Goal: Task Accomplishment & Management: Complete application form

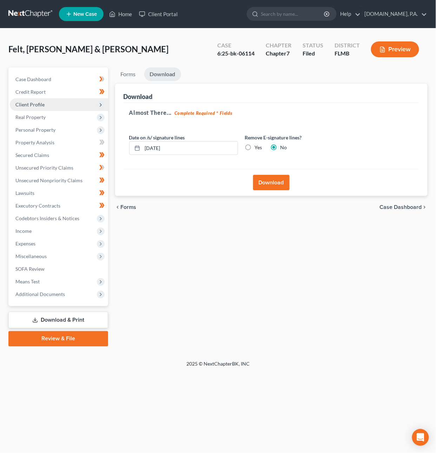
click at [40, 102] on span "Client Profile" at bounding box center [29, 104] width 29 height 6
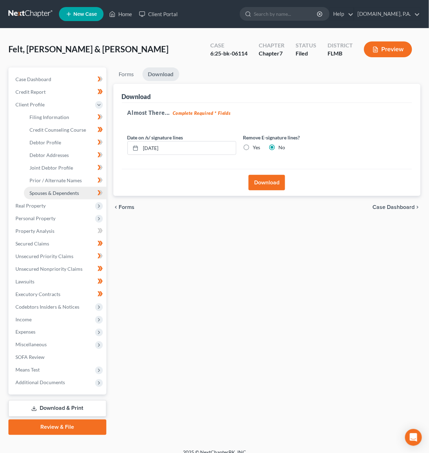
click at [50, 194] on span "Spouses & Dependents" at bounding box center [53, 193] width 49 height 6
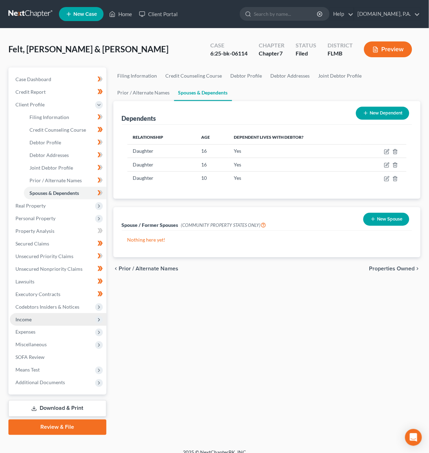
click at [42, 319] on span "Income" at bounding box center [58, 319] width 97 height 13
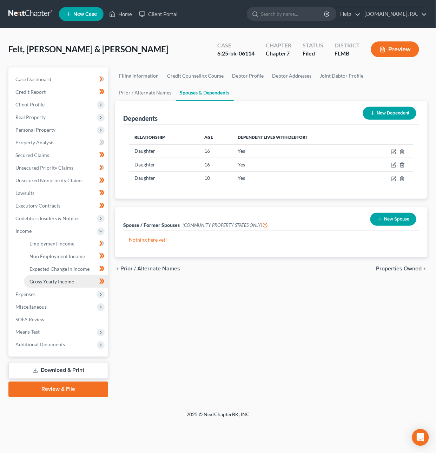
click at [46, 279] on span "Gross Yearly Income" at bounding box center [51, 281] width 45 height 6
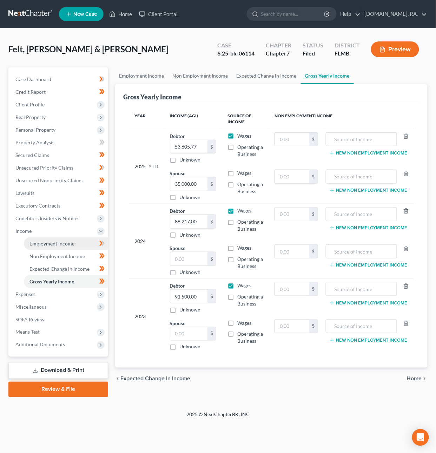
click at [56, 241] on span "Employment Income" at bounding box center [51, 243] width 45 height 6
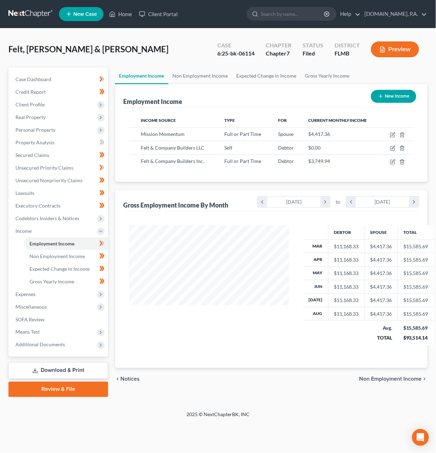
scroll to position [127, 174]
click at [394, 147] on icon "button" at bounding box center [393, 147] width 3 height 3
select select "1"
select select "9"
select select "0"
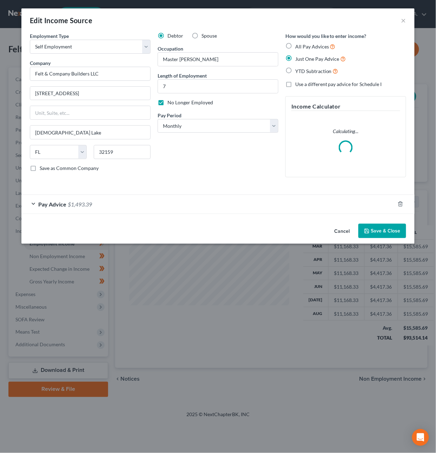
click at [109, 203] on div "Pay Advice $1,493.39" at bounding box center [207, 204] width 373 height 19
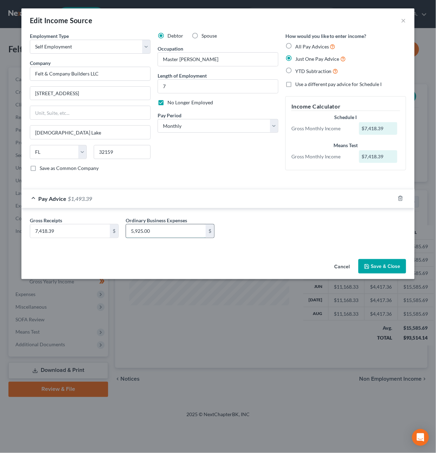
click at [155, 231] on input "5,925.00" at bounding box center [166, 230] width 80 height 13
type input "5,662.08"
click at [394, 266] on button "Save & Close" at bounding box center [382, 266] width 48 height 15
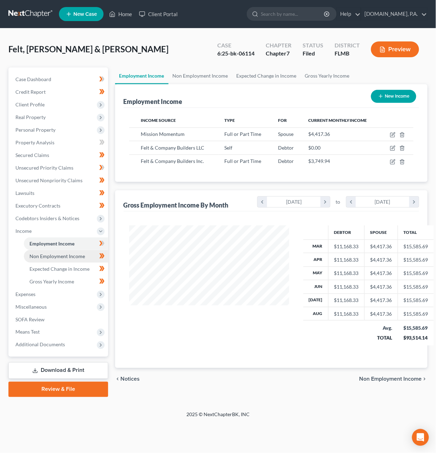
click at [77, 254] on span "Non Employment Income" at bounding box center [56, 256] width 55 height 6
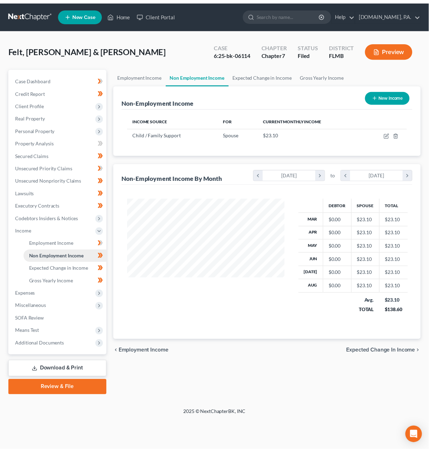
scroll to position [127, 174]
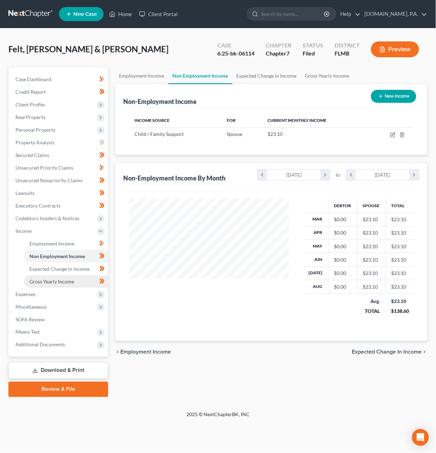
click at [56, 283] on span "Gross Yearly Income" at bounding box center [51, 281] width 45 height 6
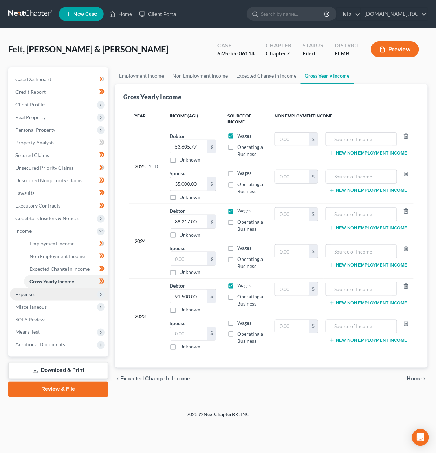
click at [53, 292] on span "Expenses" at bounding box center [59, 294] width 98 height 13
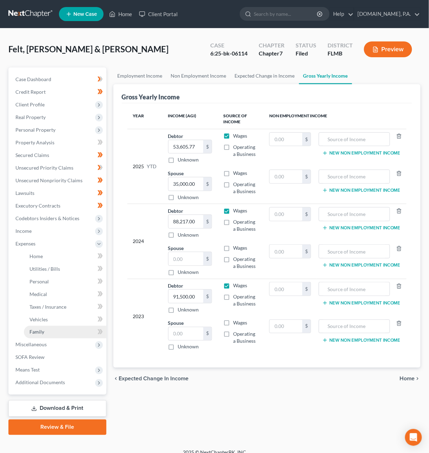
click at [45, 330] on link "Family" at bounding box center [65, 332] width 82 height 13
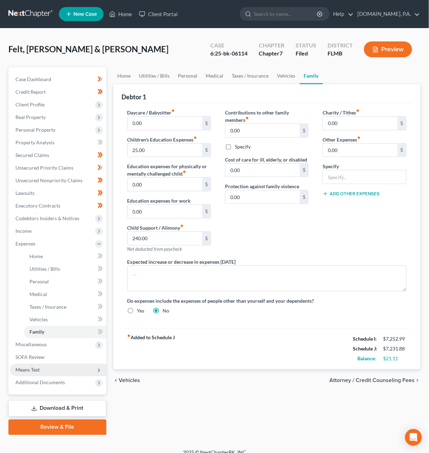
click at [41, 368] on span "Means Test" at bounding box center [58, 370] width 97 height 13
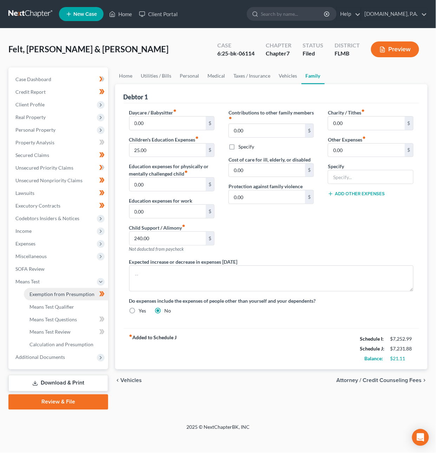
click at [54, 294] on span "Exemption from Presumption" at bounding box center [61, 294] width 65 height 6
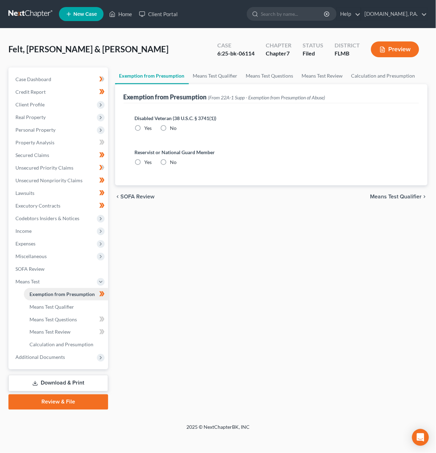
radio input "true"
click at [56, 304] on span "Means Test Qualifier" at bounding box center [51, 307] width 45 height 6
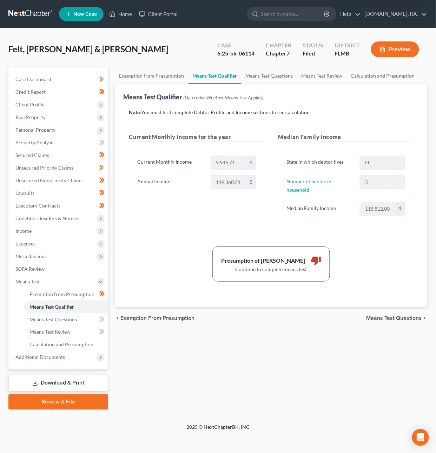
click at [387, 318] on span "Means Test Questions" at bounding box center [393, 318] width 55 height 6
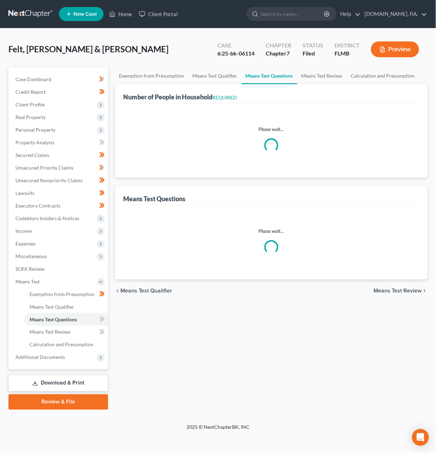
select select "1"
select select "60"
select select "5"
select select "3"
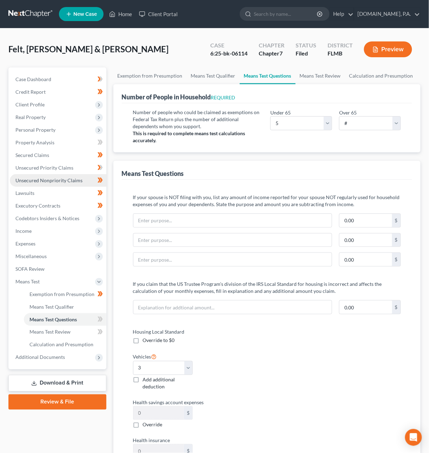
click at [35, 182] on span "Unsecured Nonpriority Claims" at bounding box center [48, 180] width 67 height 6
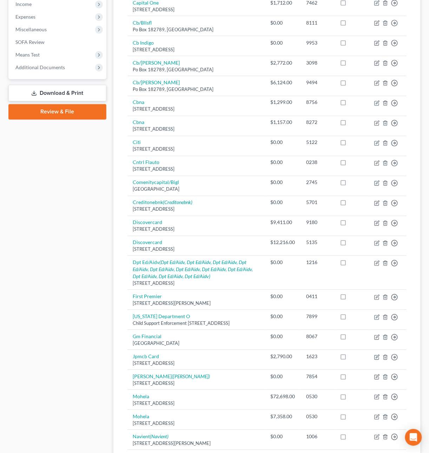
scroll to position [192, 0]
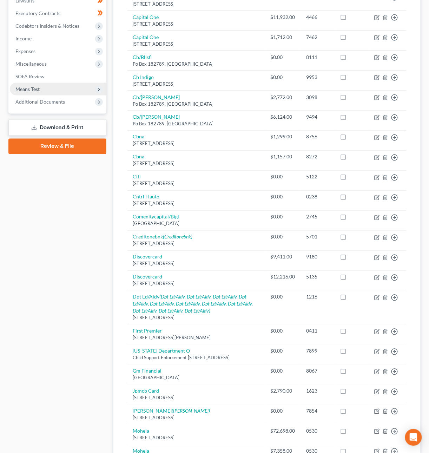
click at [36, 90] on span "Means Test" at bounding box center [27, 89] width 24 height 6
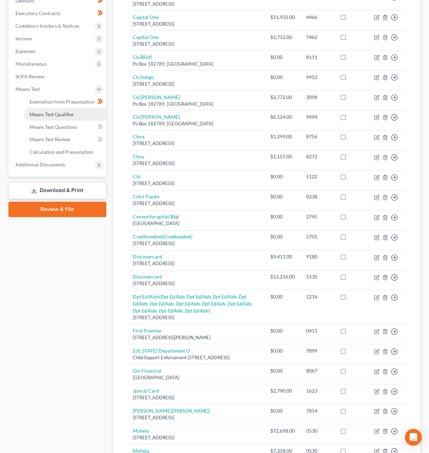
click at [54, 113] on span "Means Test Qualifier" at bounding box center [51, 114] width 45 height 6
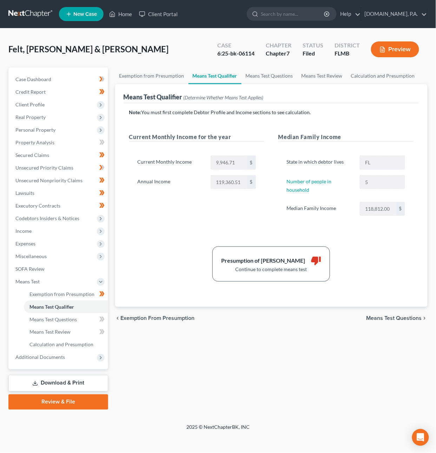
click at [391, 320] on span "Means Test Questions" at bounding box center [393, 318] width 55 height 6
select select "5"
select select "3"
select select "1"
select select "60"
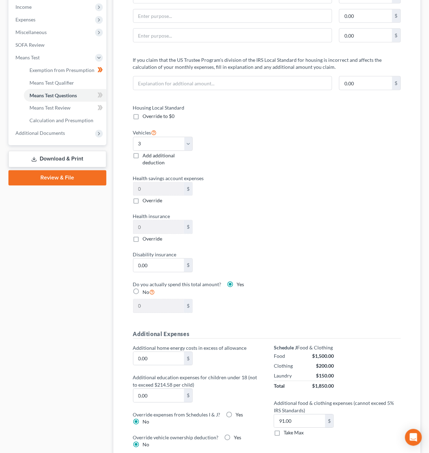
scroll to position [605, 0]
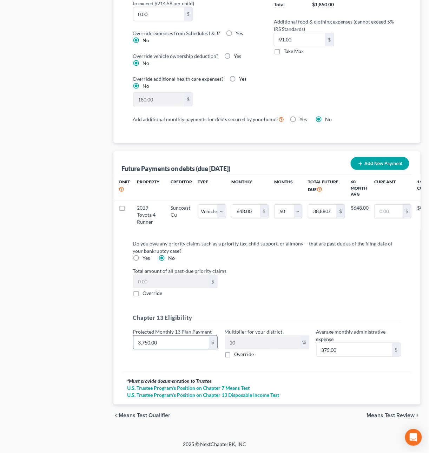
click at [180, 349] on input "3,750.00" at bounding box center [170, 342] width 75 height 13
type input "4"
type input "0.40"
type input "42"
type input "4.20"
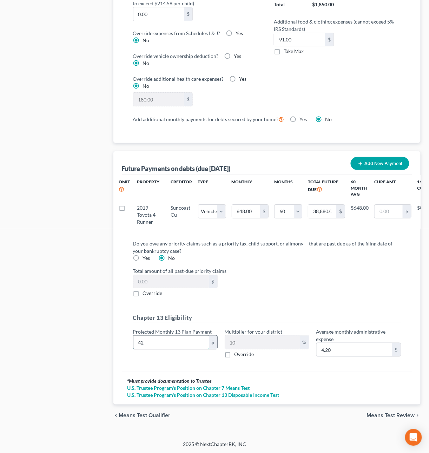
type input "420"
type input "42.00"
type input "4200"
type input "420.00"
type input "4,200"
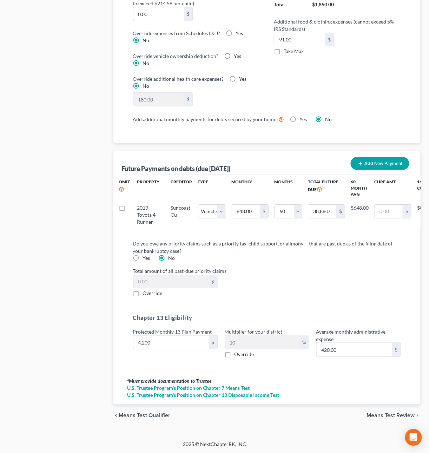
click at [379, 418] on span "Means Test Review" at bounding box center [391, 416] width 48 height 6
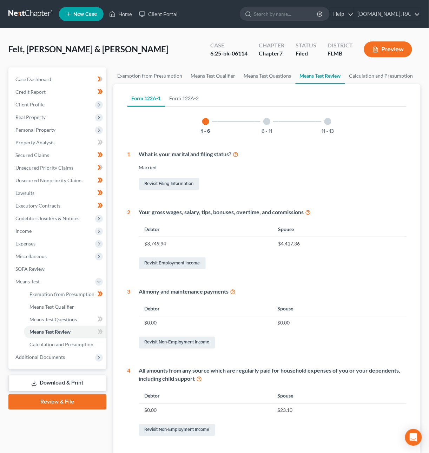
drag, startPoint x: 267, startPoint y: 123, endPoint x: 294, endPoint y: 119, distance: 27.4
click at [267, 123] on div at bounding box center [266, 121] width 7 height 7
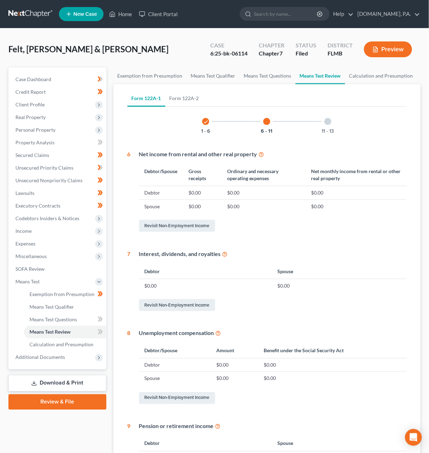
drag, startPoint x: 329, startPoint y: 120, endPoint x: 316, endPoint y: 116, distance: 13.7
click at [329, 120] on div at bounding box center [327, 121] width 7 height 7
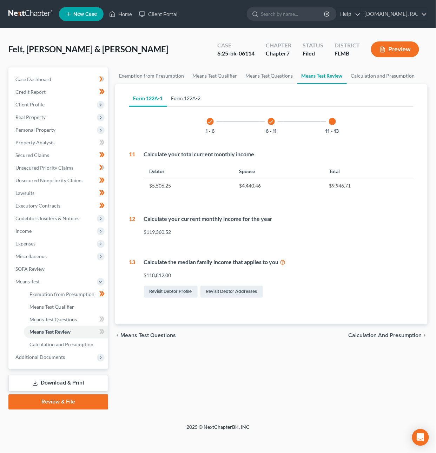
click at [180, 97] on link "Form 122A-2" at bounding box center [186, 98] width 38 height 17
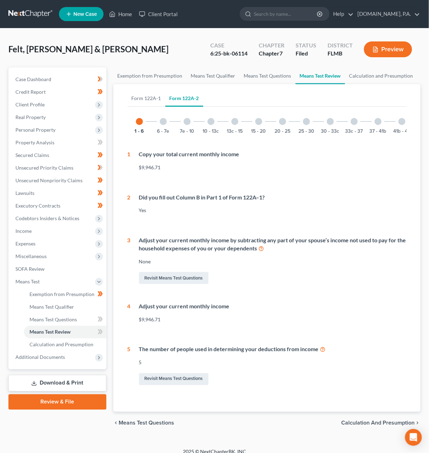
click at [162, 120] on div at bounding box center [163, 121] width 7 height 7
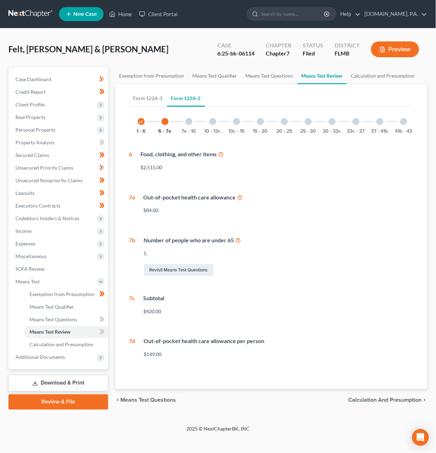
click at [191, 120] on div at bounding box center [188, 121] width 7 height 7
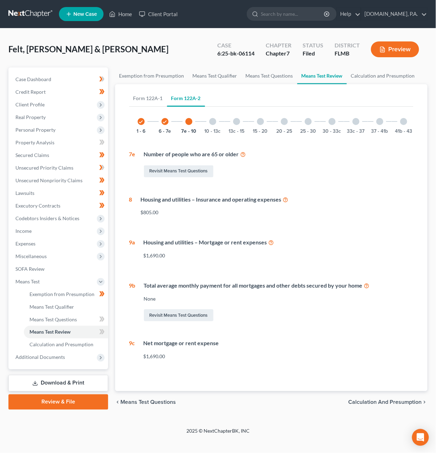
drag, startPoint x: 212, startPoint y: 120, endPoint x: 230, endPoint y: 122, distance: 17.6
click at [212, 120] on div at bounding box center [212, 121] width 7 height 7
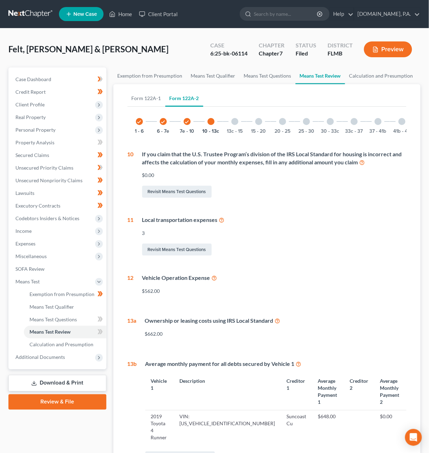
click at [233, 122] on div at bounding box center [234, 121] width 7 height 7
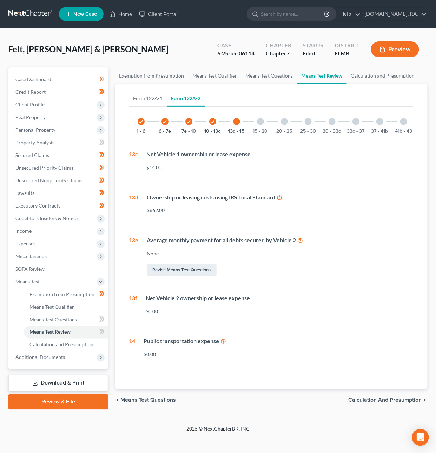
click at [262, 122] on div at bounding box center [260, 121] width 7 height 7
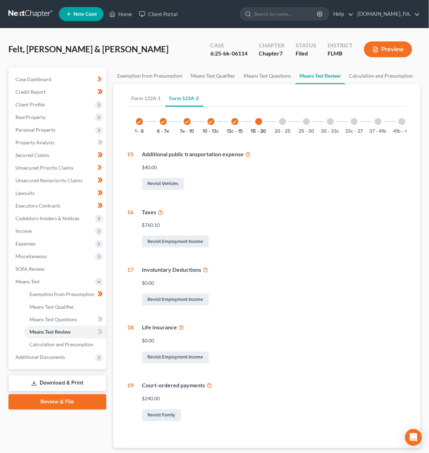
click at [283, 120] on div at bounding box center [282, 121] width 7 height 7
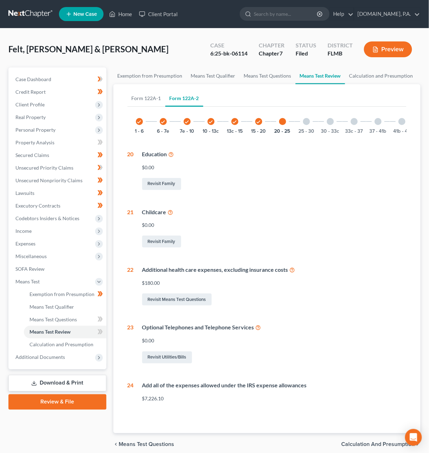
click at [311, 120] on div "25 - 30" at bounding box center [306, 121] width 24 height 24
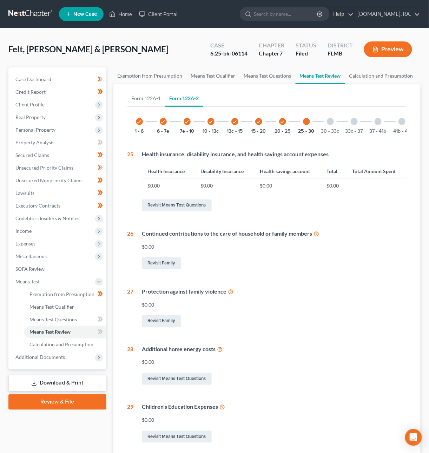
click at [330, 122] on div at bounding box center [330, 121] width 7 height 7
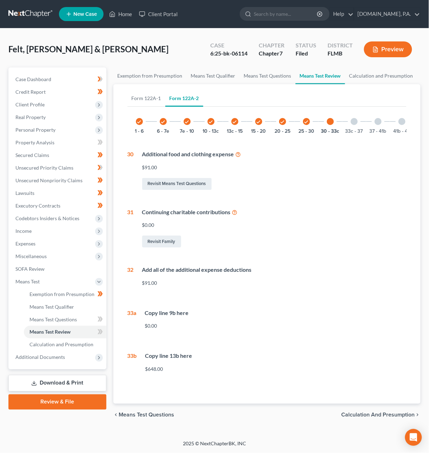
click at [355, 121] on div at bounding box center [354, 121] width 7 height 7
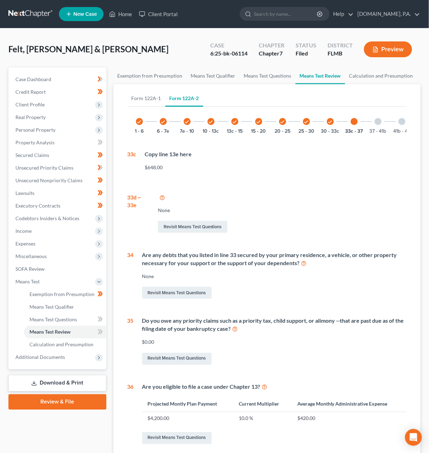
drag, startPoint x: 378, startPoint y: 120, endPoint x: 387, endPoint y: 120, distance: 9.1
click at [378, 120] on div at bounding box center [377, 121] width 7 height 7
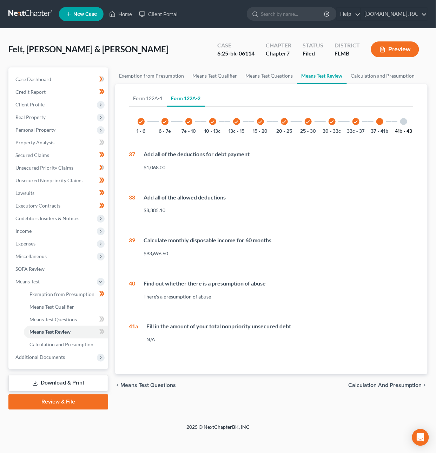
click at [406, 121] on div at bounding box center [403, 121] width 7 height 7
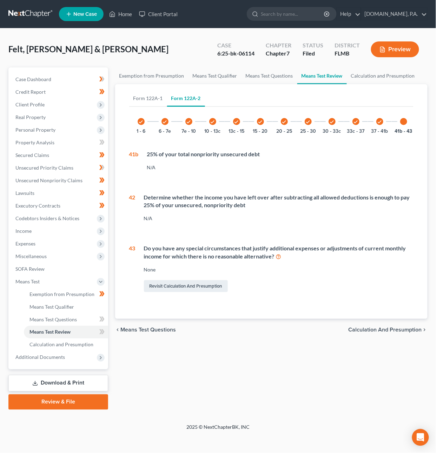
click at [398, 333] on span "Calculation and Presumption" at bounding box center [385, 330] width 73 height 6
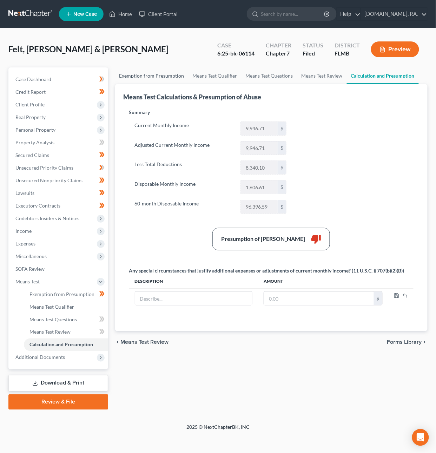
click at [167, 73] on link "Exemption from Presumption" at bounding box center [151, 75] width 73 height 17
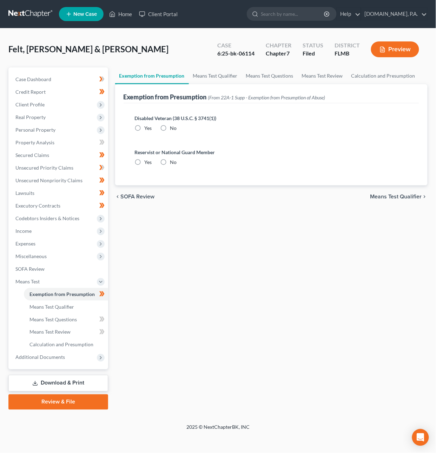
radio input "true"
click at [220, 74] on link "Means Test Qualifier" at bounding box center [215, 75] width 53 height 17
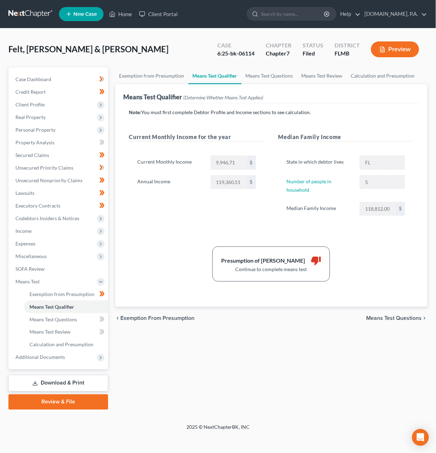
drag, startPoint x: 410, startPoint y: 323, endPoint x: 405, endPoint y: 321, distance: 4.9
click at [409, 323] on div "chevron_left Exemption from Presumption Means Test Questions chevron_right" at bounding box center [271, 318] width 313 height 22
click at [403, 320] on span "Means Test Questions" at bounding box center [393, 318] width 55 height 6
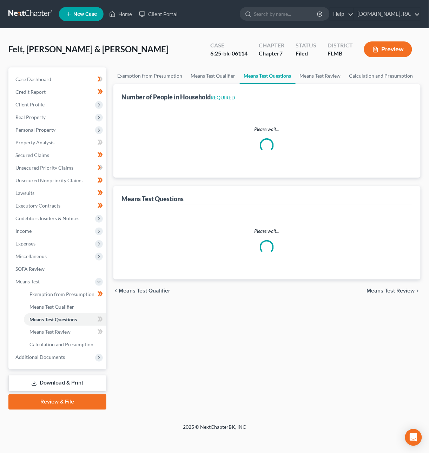
select select "1"
select select "60"
select select "5"
select select "3"
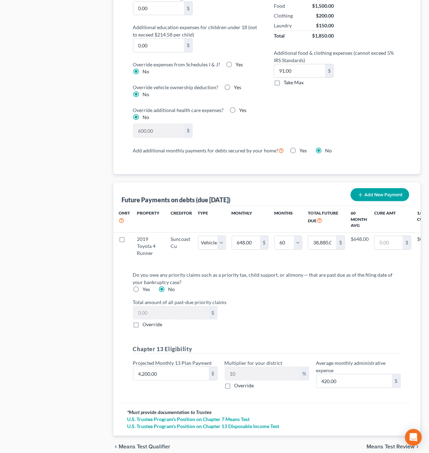
scroll to position [578, 0]
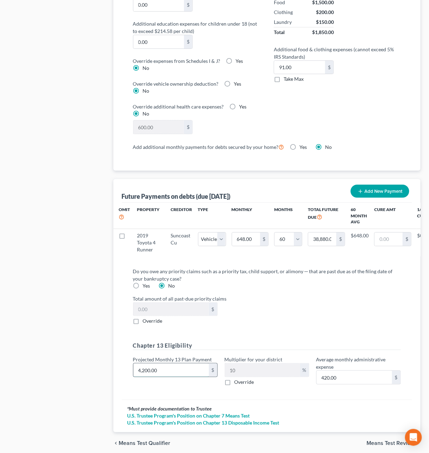
drag, startPoint x: 159, startPoint y: 381, endPoint x: 174, endPoint y: 381, distance: 14.8
click at [174, 377] on input "4,200.00" at bounding box center [170, 369] width 75 height 13
type input "4"
type input "0.40"
type input "43"
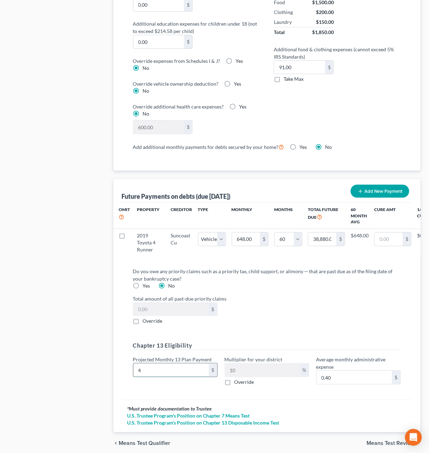
type input "4.30"
type input "430"
type input "43.00"
type input "4300"
type input "430.00"
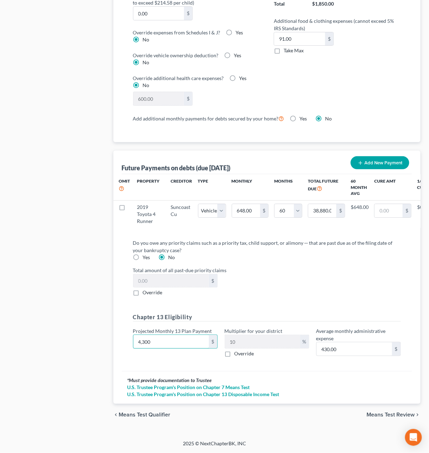
scroll to position [617, 0]
type input "4,300"
click at [372, 414] on span "Means Test Review" at bounding box center [391, 415] width 48 height 6
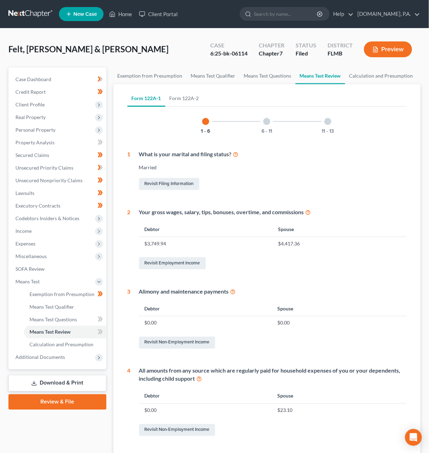
click at [264, 121] on div at bounding box center [266, 121] width 7 height 7
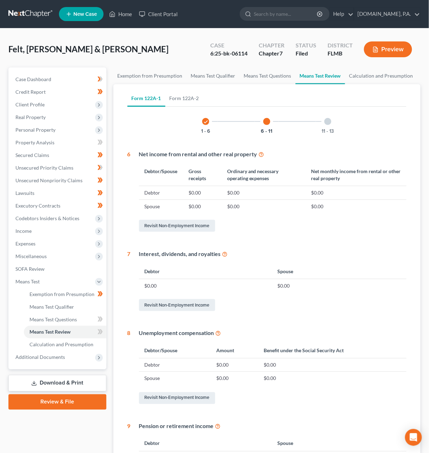
drag, startPoint x: 327, startPoint y: 123, endPoint x: 299, endPoint y: 118, distance: 29.3
click at [327, 122] on div at bounding box center [327, 121] width 7 height 7
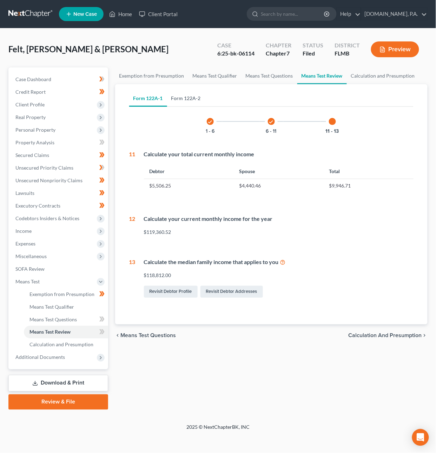
click at [193, 94] on link "Form 122A-2" at bounding box center [186, 98] width 38 height 17
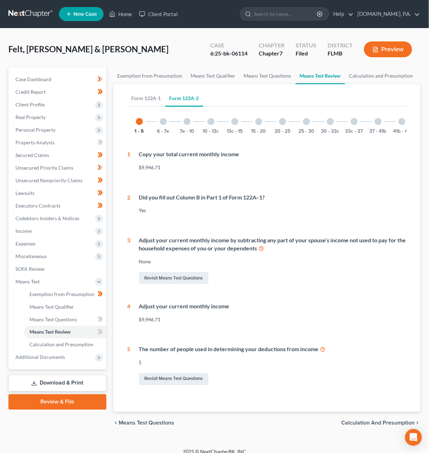
click at [398, 124] on div "41b - 43" at bounding box center [402, 121] width 24 height 24
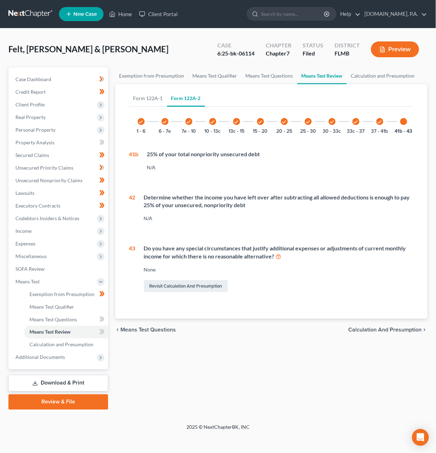
click at [379, 340] on div "chevron_left Means Test Questions Calculation and Presumption chevron_right" at bounding box center [271, 330] width 313 height 22
click at [377, 333] on span "Calculation and Presumption" at bounding box center [385, 330] width 73 height 6
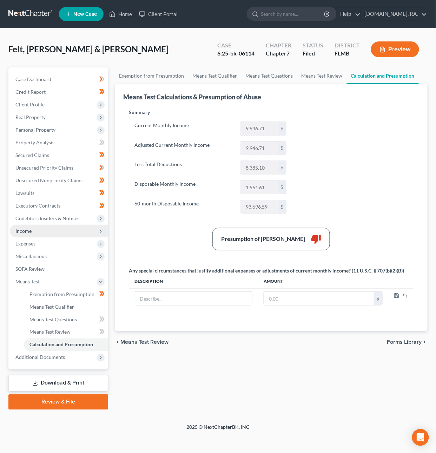
click at [24, 230] on span "Income" at bounding box center [23, 231] width 16 height 6
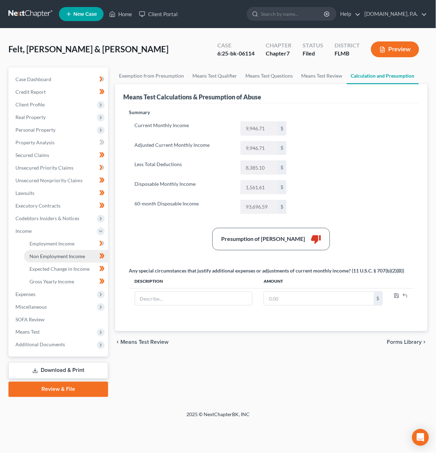
click at [48, 257] on span "Non Employment Income" at bounding box center [56, 256] width 55 height 6
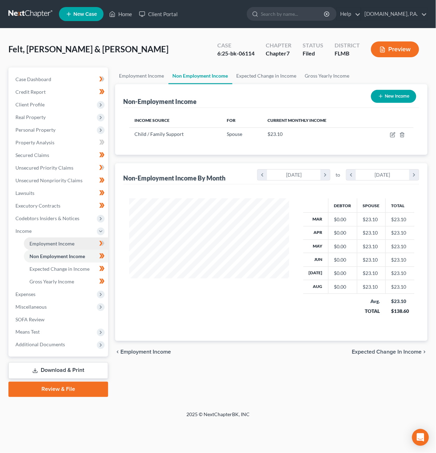
scroll to position [127, 174]
click at [42, 242] on span "Employment Income" at bounding box center [51, 243] width 45 height 6
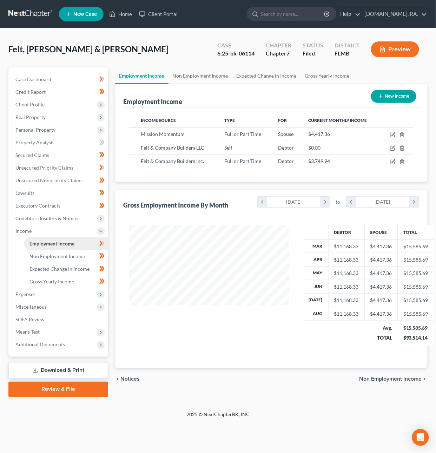
scroll to position [127, 174]
click at [393, 161] on icon "button" at bounding box center [393, 162] width 6 height 6
select select "0"
select select "9"
select select "0"
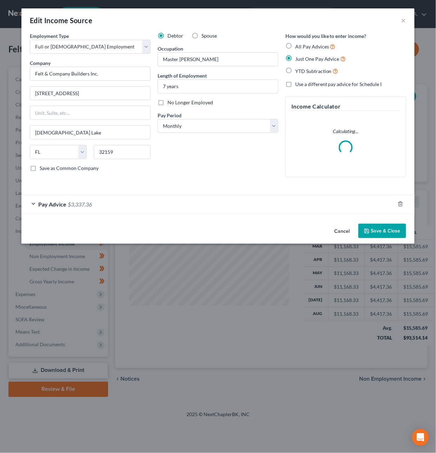
click at [121, 204] on div "Pay Advice $3,337.36" at bounding box center [207, 204] width 373 height 19
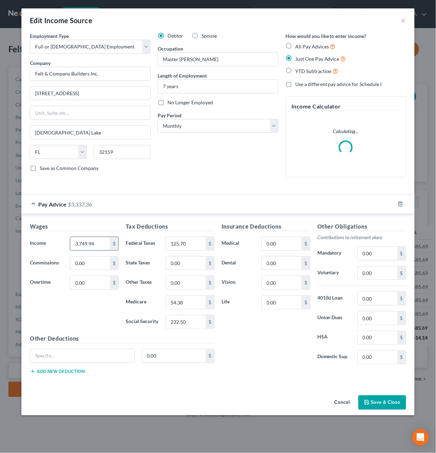
click at [100, 243] on input "3,749.94" at bounding box center [90, 243] width 40 height 13
type input "2,734.33"
type input "91.66"
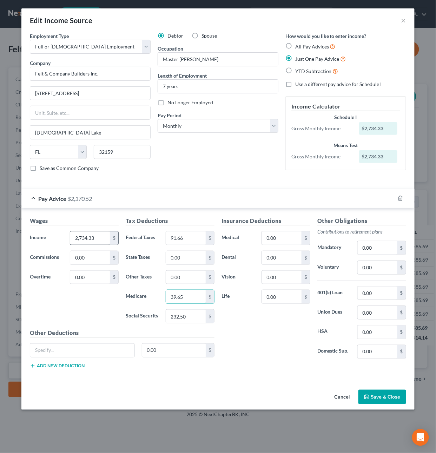
type input "39.65"
type input "169.53"
click at [379, 399] on button "Save & Close" at bounding box center [382, 397] width 48 height 15
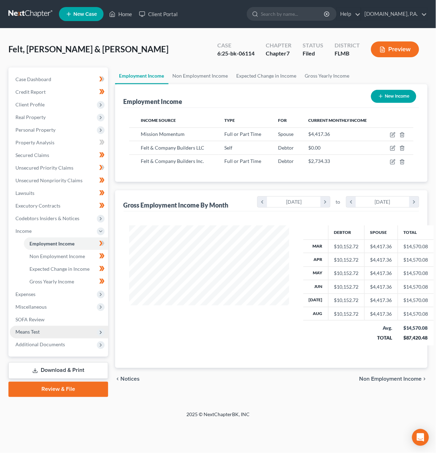
click at [39, 330] on span "Means Test" at bounding box center [27, 332] width 24 height 6
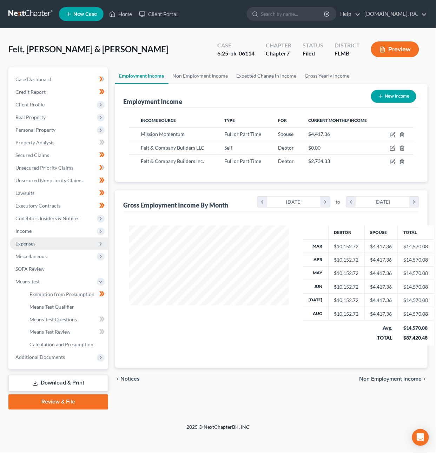
click at [29, 244] on span "Expenses" at bounding box center [25, 243] width 20 height 6
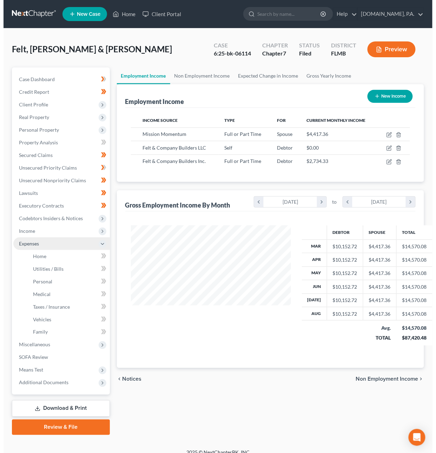
scroll to position [350832, 350787]
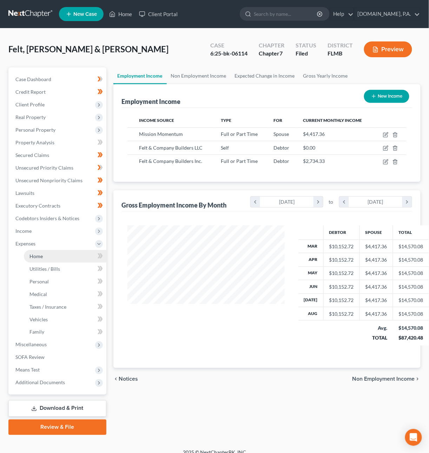
click at [37, 252] on link "Home" at bounding box center [65, 256] width 82 height 13
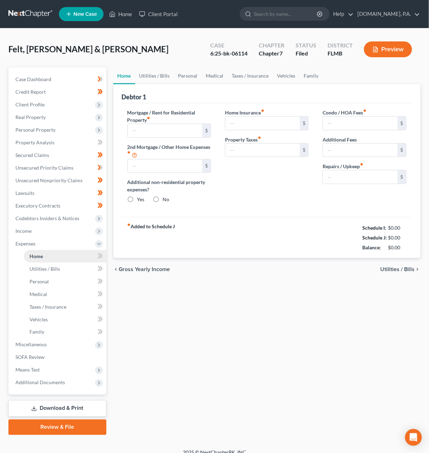
type input "1,600.00"
type input "0.00"
radio input "true"
type input "0.00"
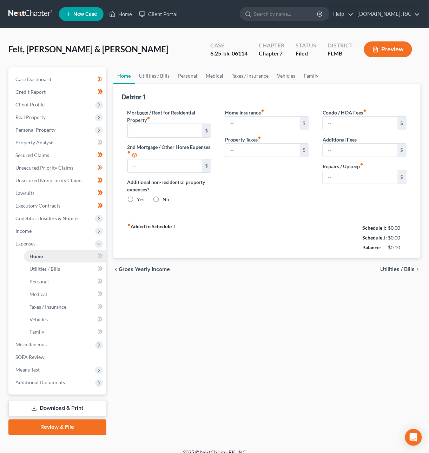
type input "0.00"
type input "80.00"
click at [404, 268] on span "Utilities / Bills" at bounding box center [397, 269] width 34 height 6
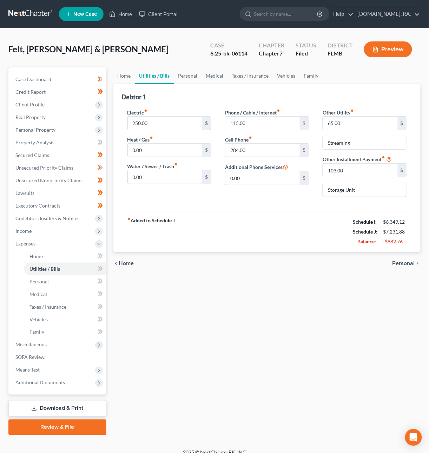
click at [403, 262] on span "Personal" at bounding box center [403, 263] width 22 height 6
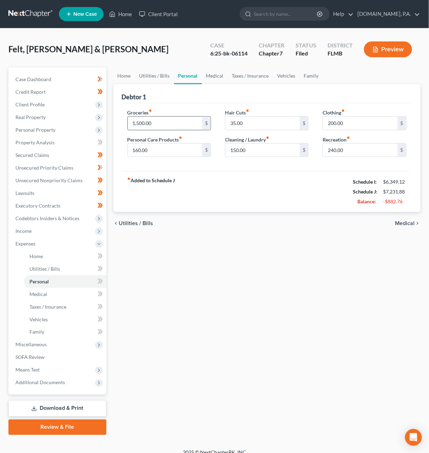
click at [153, 122] on input "1,500.00" at bounding box center [165, 123] width 75 height 13
type input "1,200"
click at [403, 221] on span "Medical" at bounding box center [405, 223] width 20 height 6
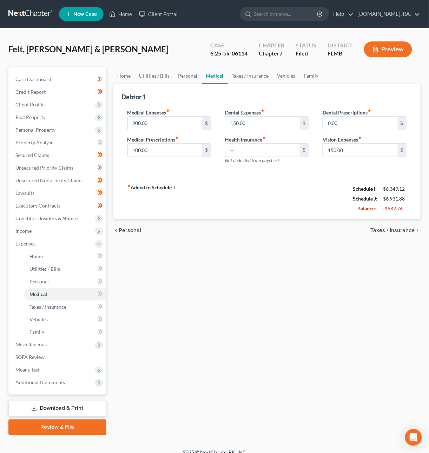
click at [402, 232] on span "Taxes / Insurance" at bounding box center [393, 230] width 44 height 6
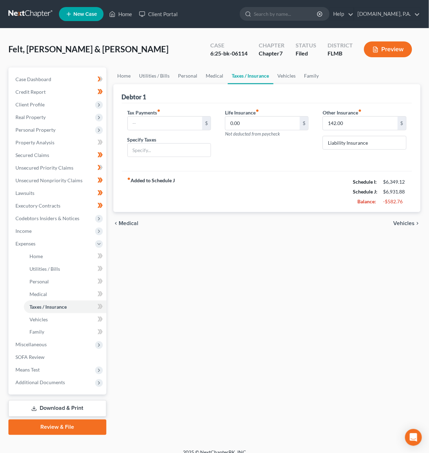
click at [400, 220] on span "Vehicles" at bounding box center [403, 223] width 21 height 6
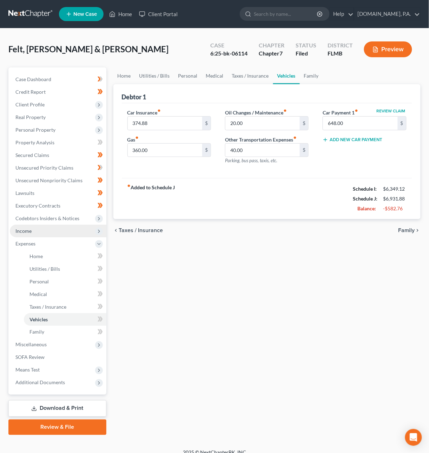
click at [27, 231] on span "Income" at bounding box center [23, 231] width 16 height 6
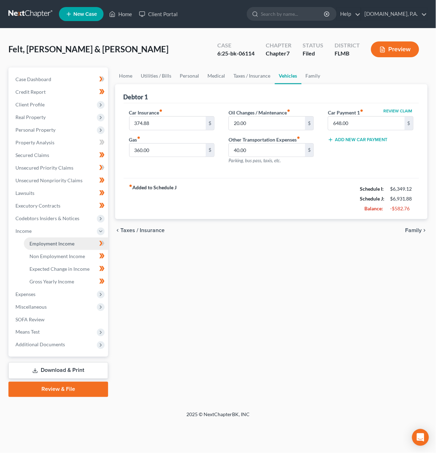
click at [42, 242] on span "Employment Income" at bounding box center [51, 243] width 45 height 6
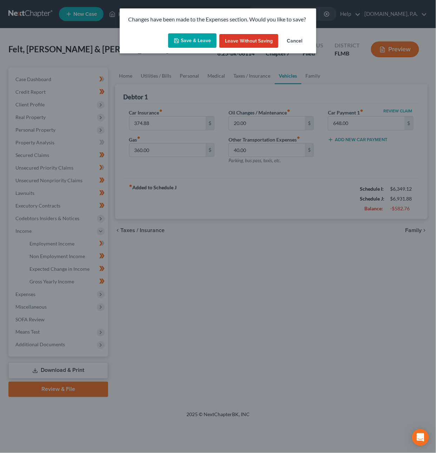
click at [191, 34] on button "Save & Leave" at bounding box center [192, 40] width 48 height 15
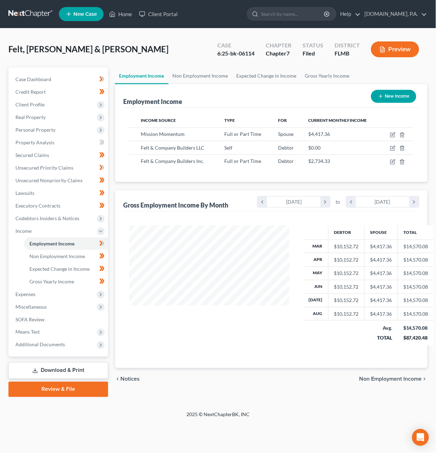
scroll to position [127, 174]
click at [393, 161] on icon "button" at bounding box center [393, 162] width 6 height 6
select select "0"
select select "9"
select select "0"
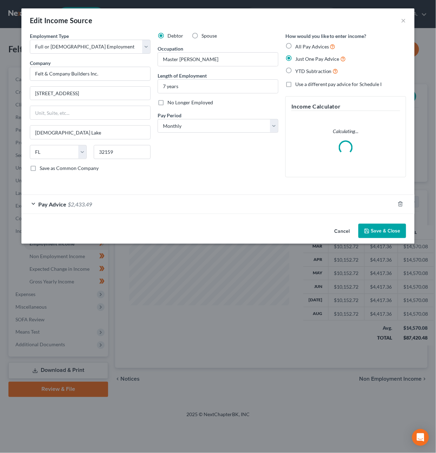
click at [117, 204] on div "Pay Advice $2,433.49" at bounding box center [207, 204] width 373 height 19
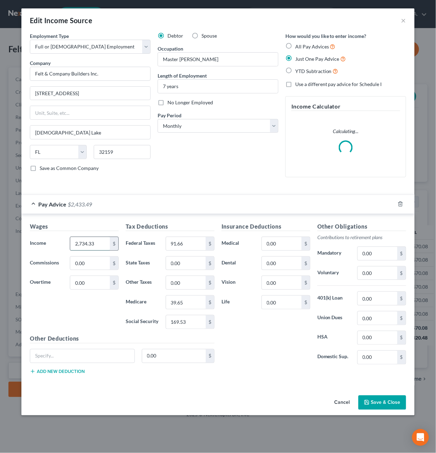
click at [94, 243] on input "2,734.33" at bounding box center [90, 243] width 40 height 13
type input "2,853.22"
type input "95.64"
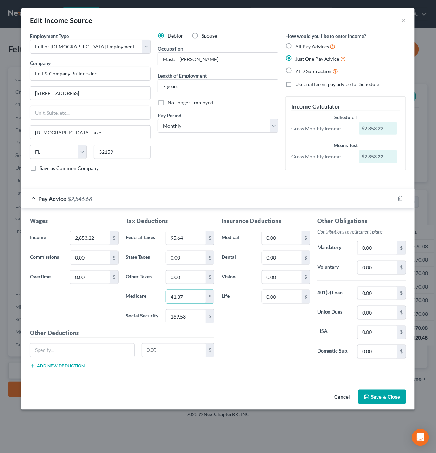
type input "41.37"
type input "176.9"
click at [380, 393] on button "Save & Close" at bounding box center [382, 397] width 48 height 15
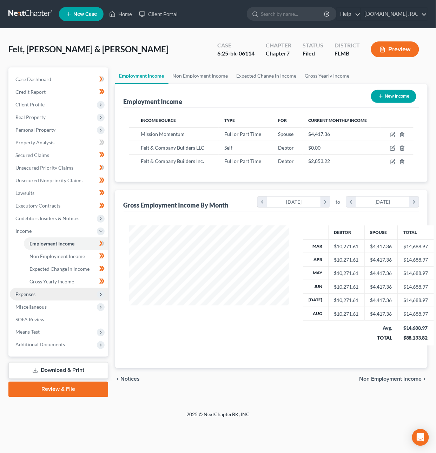
click at [46, 296] on span "Expenses" at bounding box center [59, 294] width 98 height 13
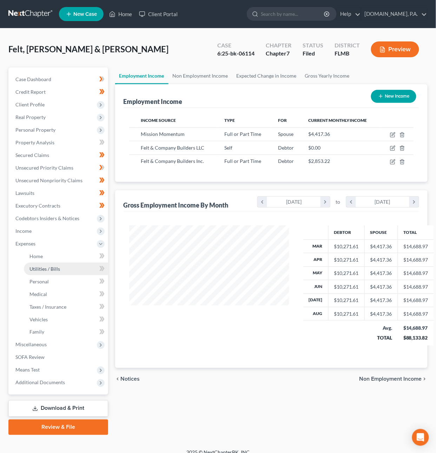
scroll to position [350832, 350787]
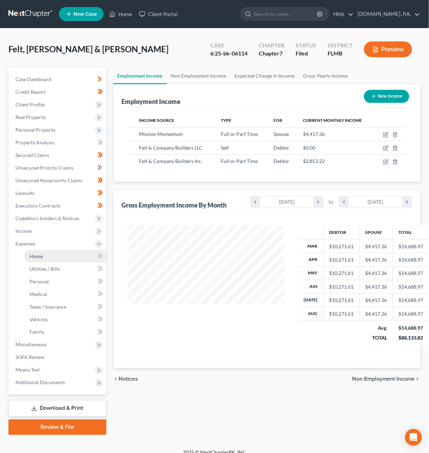
click at [57, 258] on link "Home" at bounding box center [65, 256] width 82 height 13
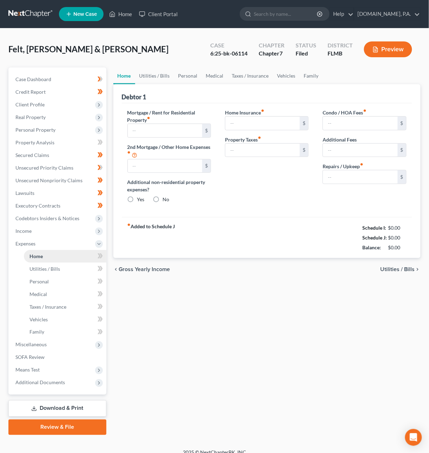
type input "1,600.00"
type input "0.00"
radio input "true"
type input "0.00"
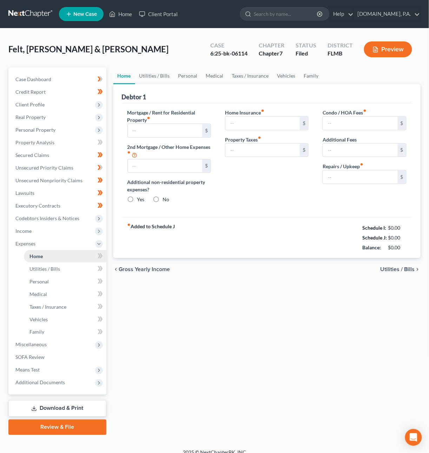
type input "0.00"
click at [350, 178] on input "80.00" at bounding box center [360, 176] width 75 height 13
type input "0"
click at [404, 268] on span "Utilities / Bills" at bounding box center [397, 269] width 34 height 6
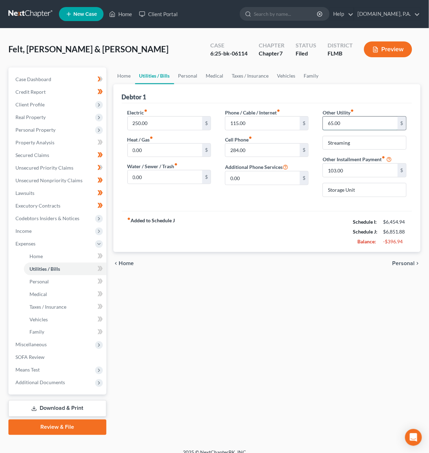
click at [346, 126] on input "65.00" at bounding box center [360, 123] width 75 height 13
type input "25"
click at [349, 168] on input "103.00" at bounding box center [360, 170] width 75 height 13
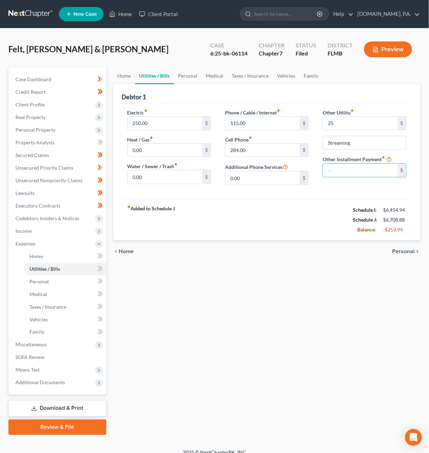
click at [412, 253] on span "Personal" at bounding box center [403, 251] width 22 height 6
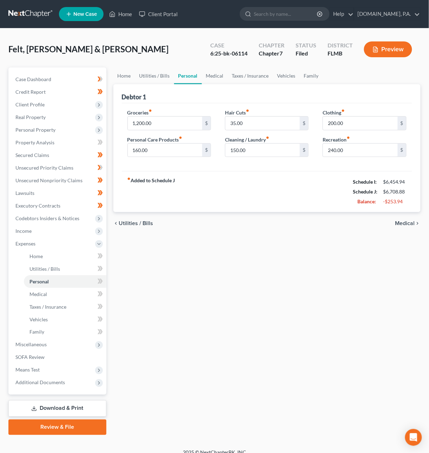
click at [405, 223] on span "Medical" at bounding box center [405, 223] width 20 height 6
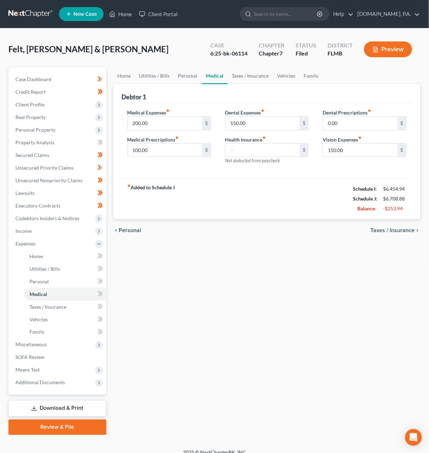
click at [406, 231] on span "Taxes / Insurance" at bounding box center [393, 230] width 44 height 6
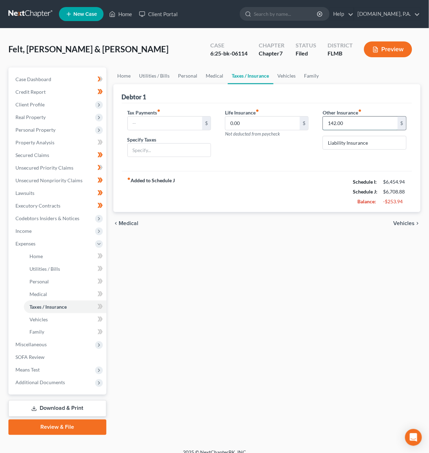
click at [356, 123] on input "142.00" at bounding box center [360, 123] width 75 height 13
click at [133, 221] on span "Medical" at bounding box center [129, 223] width 20 height 6
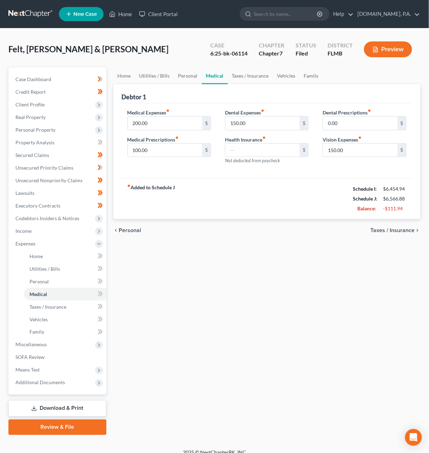
click at [135, 230] on span "Personal" at bounding box center [130, 230] width 22 height 6
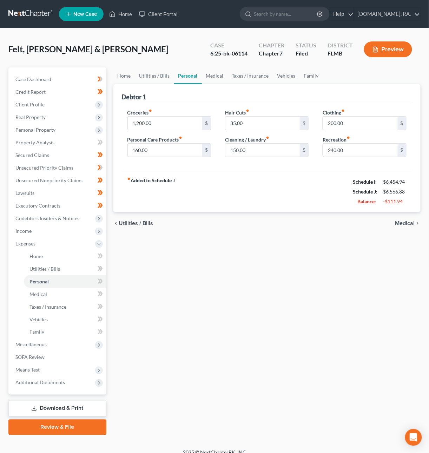
click at [140, 221] on span "Utilities / Bills" at bounding box center [136, 223] width 34 height 6
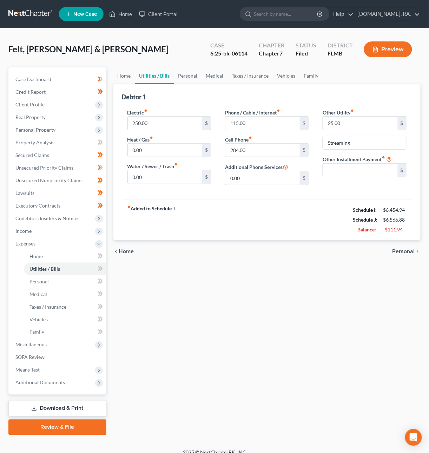
click at [404, 252] on span "Personal" at bounding box center [403, 251] width 22 height 6
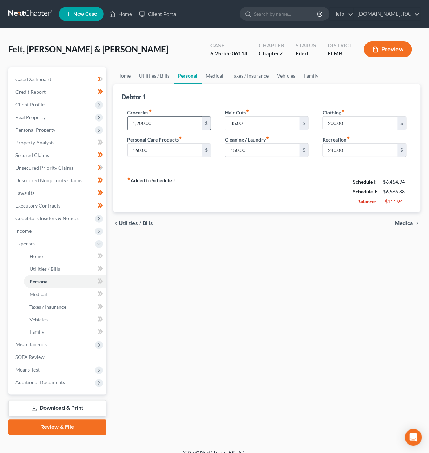
click at [169, 124] on input "1,200.00" at bounding box center [165, 123] width 75 height 13
click at [162, 147] on input "160.00" at bounding box center [165, 150] width 75 height 13
click at [102, 254] on icon at bounding box center [100, 256] width 5 height 9
drag, startPoint x: 102, startPoint y: 268, endPoint x: 101, endPoint y: 278, distance: 9.9
click at [102, 268] on icon at bounding box center [100, 268] width 5 height 9
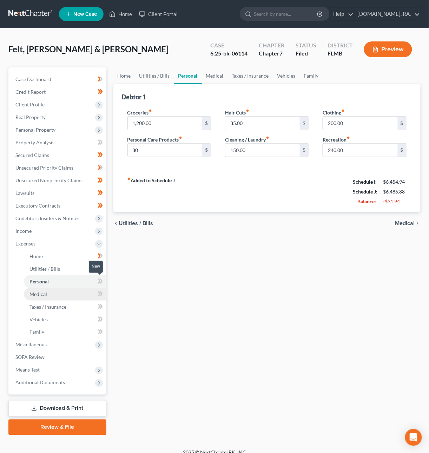
drag, startPoint x: 101, startPoint y: 278, endPoint x: 104, endPoint y: 288, distance: 10.3
click at [101, 279] on icon at bounding box center [100, 281] width 5 height 9
click at [102, 293] on icon at bounding box center [100, 293] width 3 height 5
click at [104, 305] on span at bounding box center [100, 307] width 12 height 11
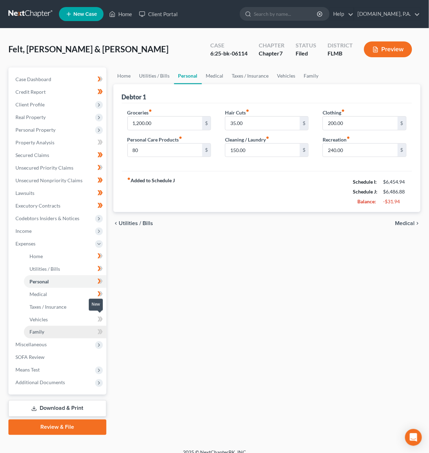
drag, startPoint x: 100, startPoint y: 315, endPoint x: 101, endPoint y: 325, distance: 10.0
click at [100, 316] on icon at bounding box center [100, 319] width 5 height 9
click at [101, 328] on icon at bounding box center [100, 331] width 5 height 9
click at [55, 341] on span "Miscellaneous" at bounding box center [58, 344] width 97 height 13
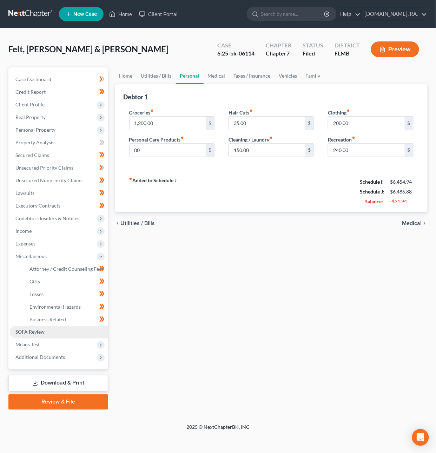
drag, startPoint x: 42, startPoint y: 328, endPoint x: 43, endPoint y: 333, distance: 5.0
click at [42, 329] on span "SOFA Review" at bounding box center [29, 332] width 29 height 6
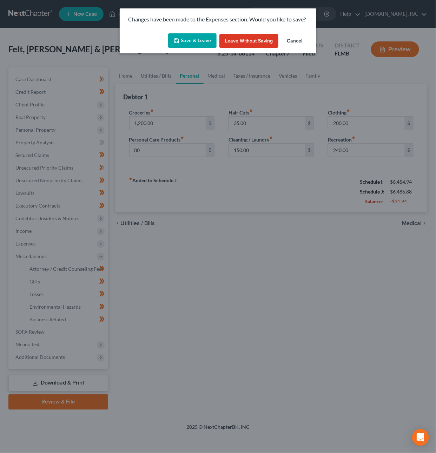
drag, startPoint x: 206, startPoint y: 39, endPoint x: 200, endPoint y: 44, distance: 7.2
click at [206, 39] on button "Save & Leave" at bounding box center [192, 40] width 48 height 15
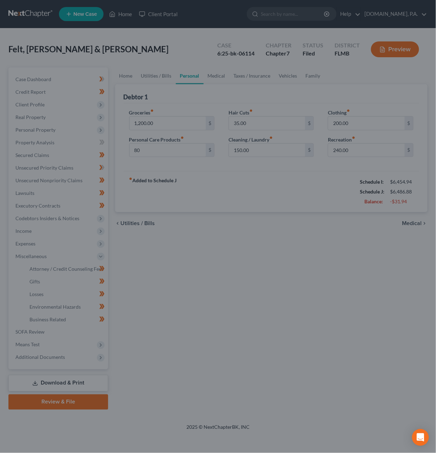
type input "80.00"
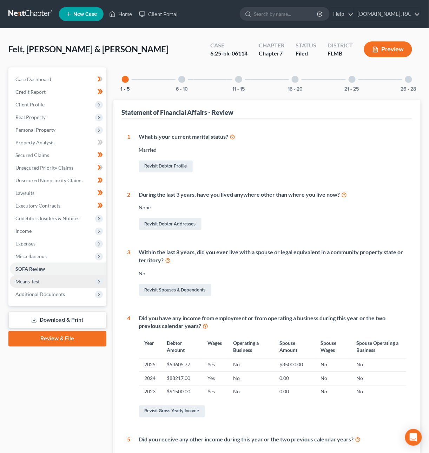
click at [35, 280] on span "Means Test" at bounding box center [27, 281] width 24 height 6
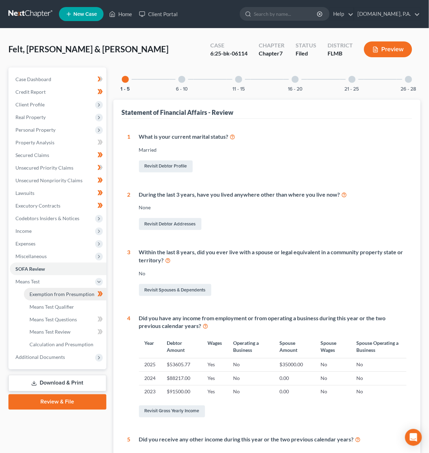
click at [51, 294] on span "Exemption from Presumption" at bounding box center [61, 294] width 65 height 6
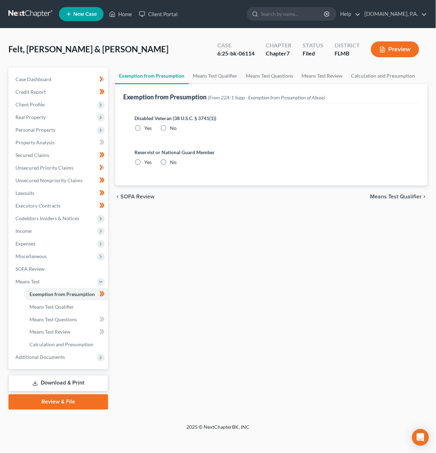
radio input "true"
click at [376, 199] on span "Means Test Qualifier" at bounding box center [396, 197] width 52 height 6
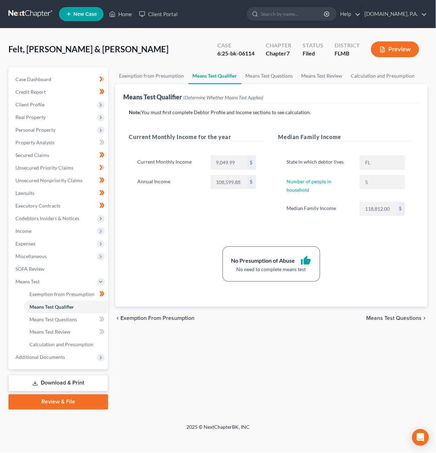
click at [397, 316] on span "Means Test Questions" at bounding box center [393, 318] width 55 height 6
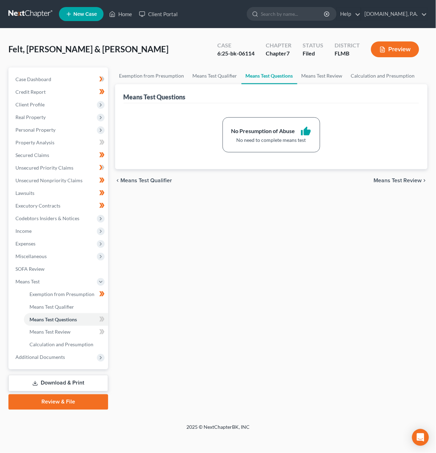
click at [405, 179] on span "Means Test Review" at bounding box center [398, 181] width 48 height 6
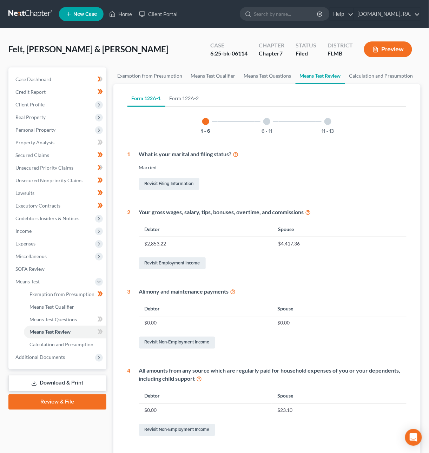
click at [266, 120] on div at bounding box center [266, 121] width 7 height 7
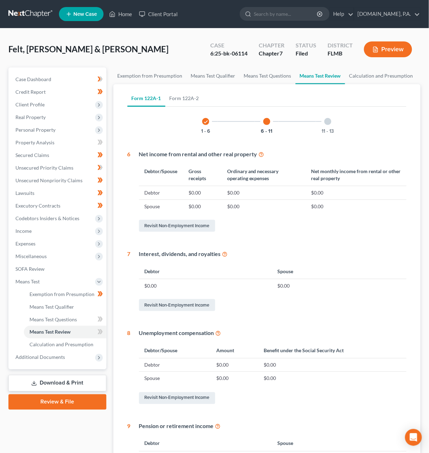
click at [328, 120] on div at bounding box center [327, 121] width 7 height 7
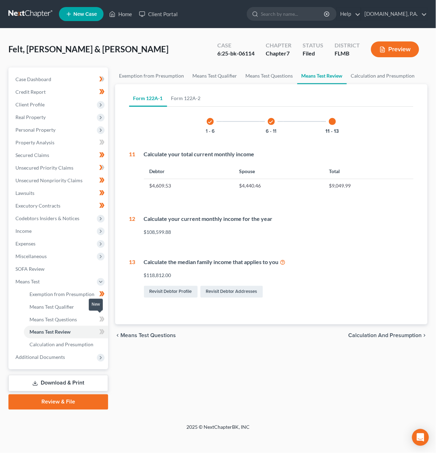
click at [107, 318] on span at bounding box center [102, 320] width 12 height 11
click at [219, 75] on link "Means Test Qualifier" at bounding box center [214, 75] width 53 height 17
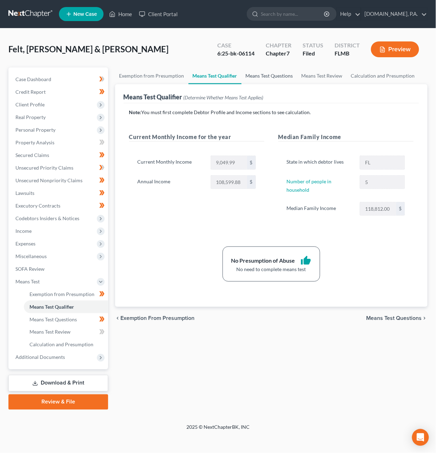
click at [259, 79] on link "Means Test Questions" at bounding box center [269, 75] width 56 height 17
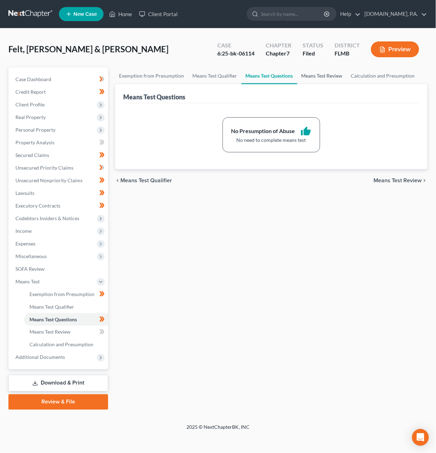
drag, startPoint x: 321, startPoint y: 75, endPoint x: 327, endPoint y: 77, distance: 5.7
click at [321, 75] on link "Means Test Review" at bounding box center [321, 75] width 49 height 17
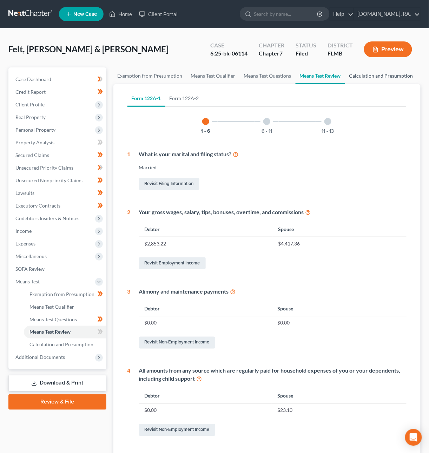
click at [370, 74] on link "Calculation and Presumption" at bounding box center [381, 75] width 72 height 17
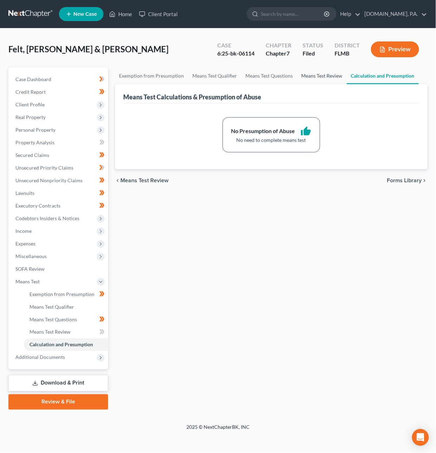
click at [313, 74] on link "Means Test Review" at bounding box center [321, 75] width 49 height 17
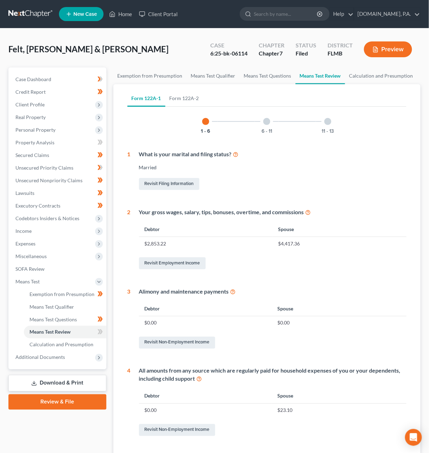
click at [267, 120] on div at bounding box center [266, 121] width 7 height 7
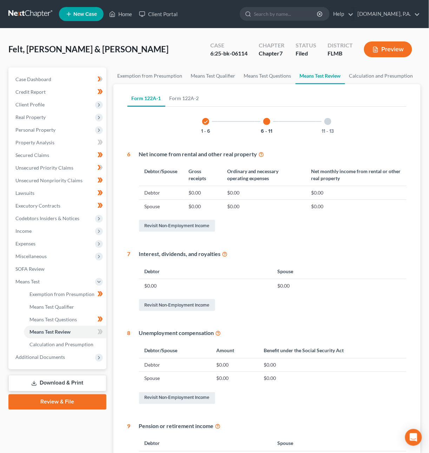
click at [331, 119] on div at bounding box center [327, 121] width 7 height 7
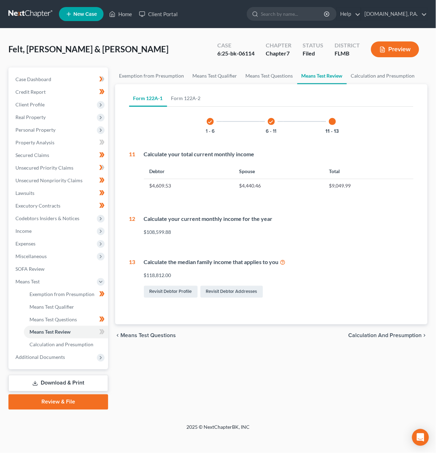
click at [367, 336] on span "Calculation and Presumption" at bounding box center [385, 336] width 73 height 6
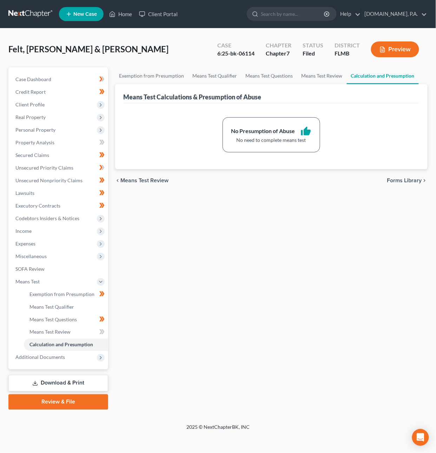
click at [400, 178] on span "Forms Library" at bounding box center [404, 181] width 35 height 6
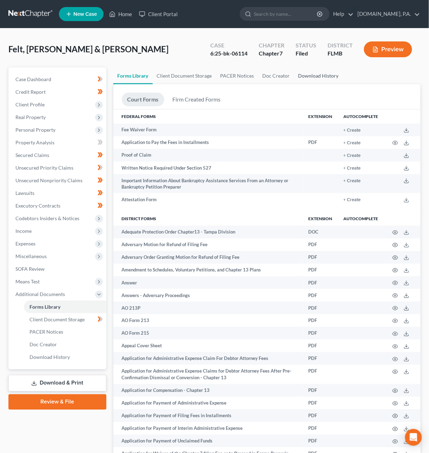
click at [311, 71] on link "Download History" at bounding box center [318, 75] width 49 height 17
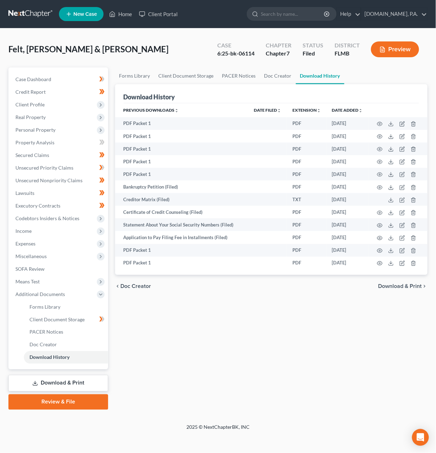
click at [85, 381] on link "Download & Print" at bounding box center [58, 383] width 100 height 16
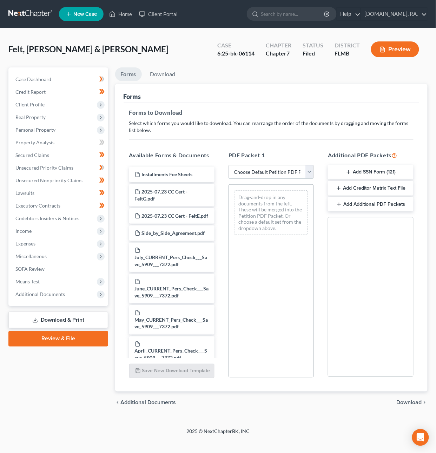
click at [257, 168] on select "Choose Default Petition PDF Packet Complete Bankruptcy Petition (all forms and …" at bounding box center [270, 172] width 85 height 14
select select "4"
click at [228, 165] on select "Choose Default Petition PDF Packet Complete Bankruptcy Petition (all forms and …" at bounding box center [270, 172] width 85 height 14
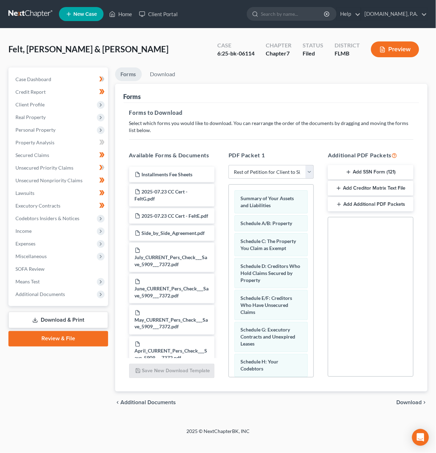
click at [410, 404] on span "Download" at bounding box center [409, 403] width 25 height 6
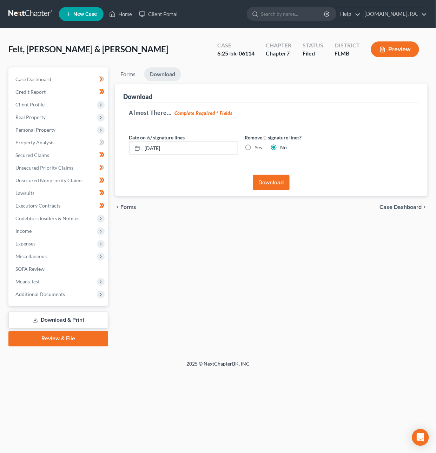
click at [271, 183] on button "Download" at bounding box center [271, 182] width 36 height 15
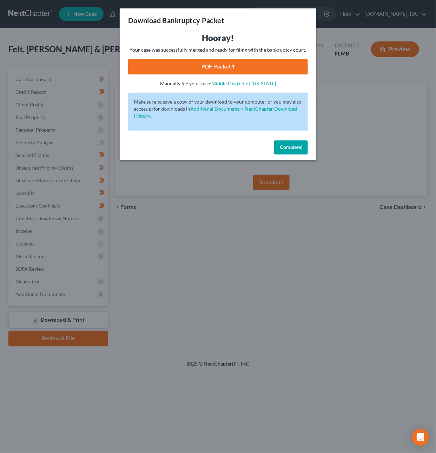
click at [265, 65] on link "PDF Packet 1" at bounding box center [218, 66] width 180 height 15
drag, startPoint x: 298, startPoint y: 148, endPoint x: 268, endPoint y: 159, distance: 31.0
click at [298, 148] on span "Complete!" at bounding box center [291, 147] width 22 height 6
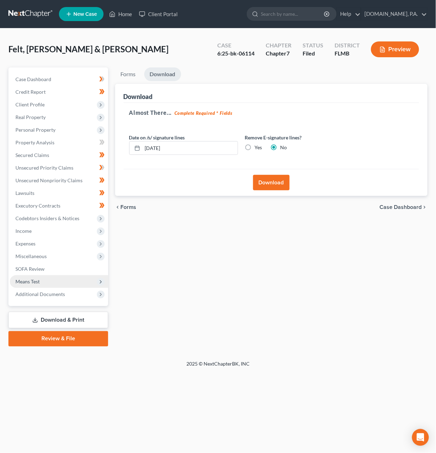
click at [31, 280] on span "Means Test" at bounding box center [27, 281] width 24 height 6
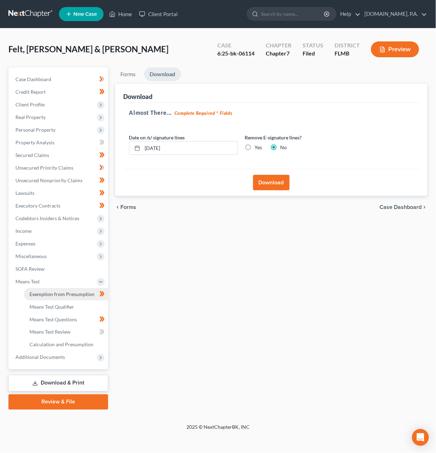
click at [42, 295] on span "Exemption from Presumption" at bounding box center [61, 294] width 65 height 6
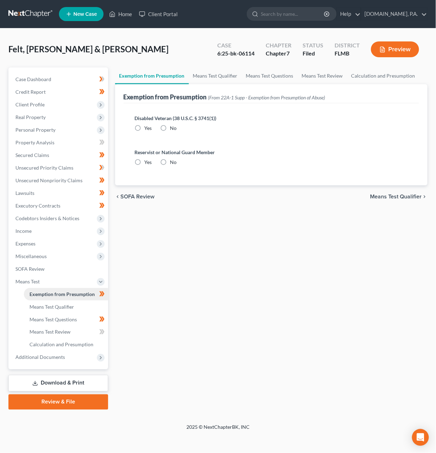
radio input "true"
click at [415, 194] on span "Means Test Qualifier" at bounding box center [396, 197] width 52 height 6
